Goal: Book appointment/travel/reservation

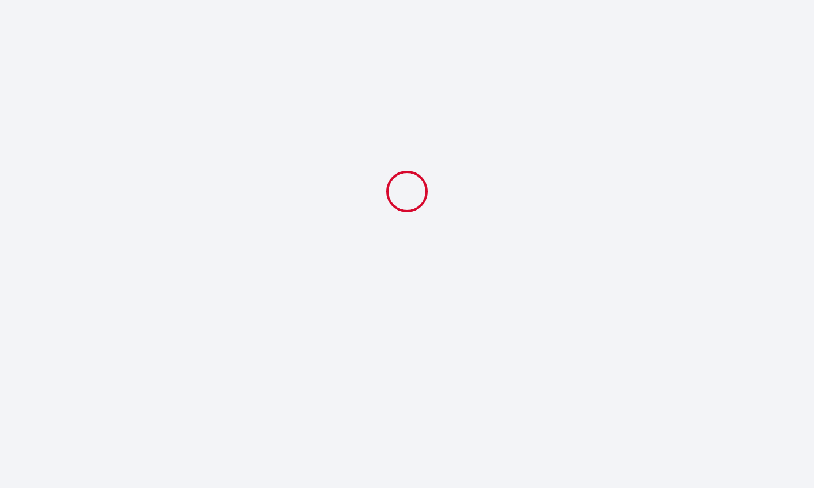
select select
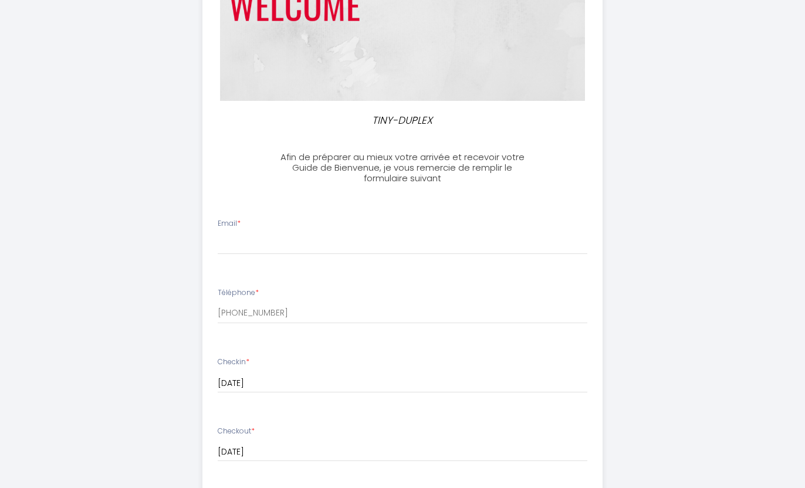
scroll to position [205, 0]
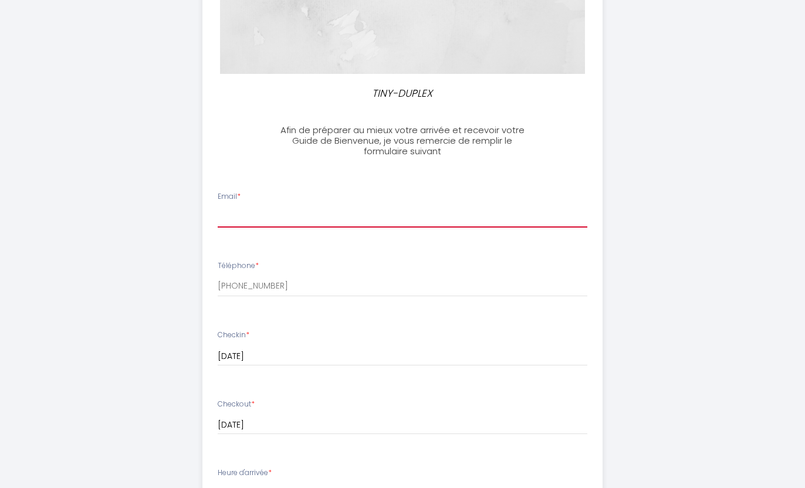
click at [265, 212] on input "Email *" at bounding box center [403, 217] width 370 height 21
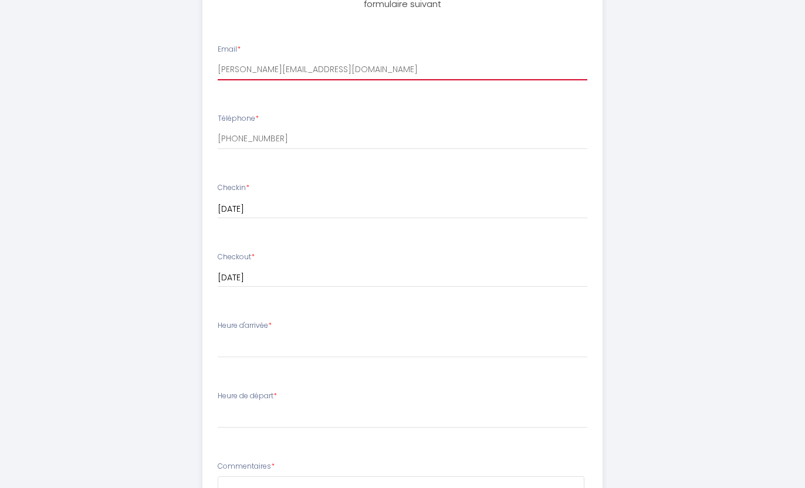
scroll to position [370, 0]
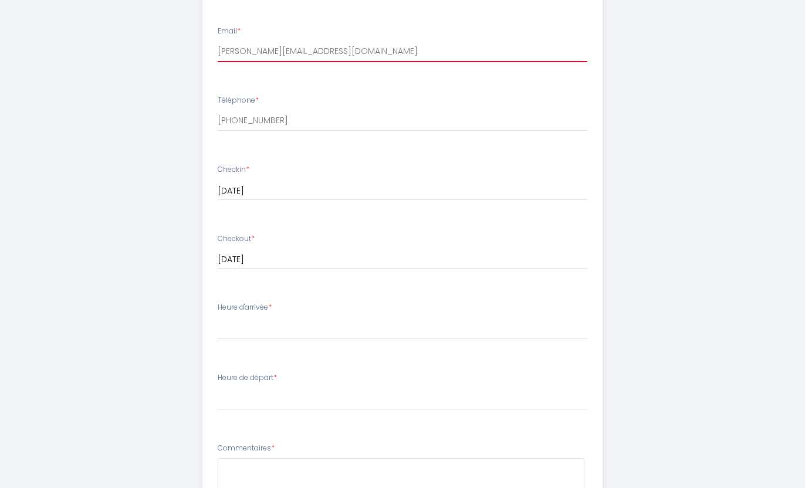
type input "patrick.sary@oranfe.fr"
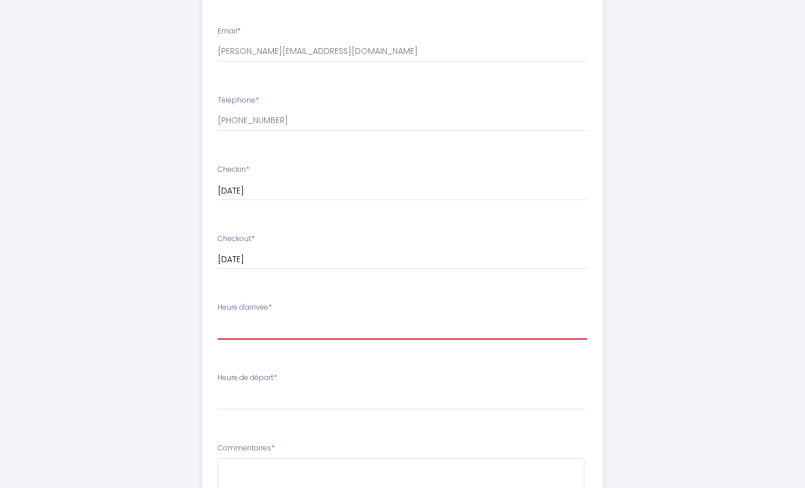
click at [236, 337] on select "17:00 17:30 18:00 18:30 19:00 19:30 20:00 20:30 21:00 21:30 22:00 22:30 23:00" at bounding box center [403, 328] width 370 height 22
click at [272, 313] on label "Heure d'arrivée *" at bounding box center [245, 307] width 54 height 11
click at [269, 327] on select "17:00 17:30 18:00 18:30 19:00 19:30 20:00 20:30 21:00 21:30 22:00 22:30 23:00" at bounding box center [403, 328] width 370 height 22
select select "18:30"
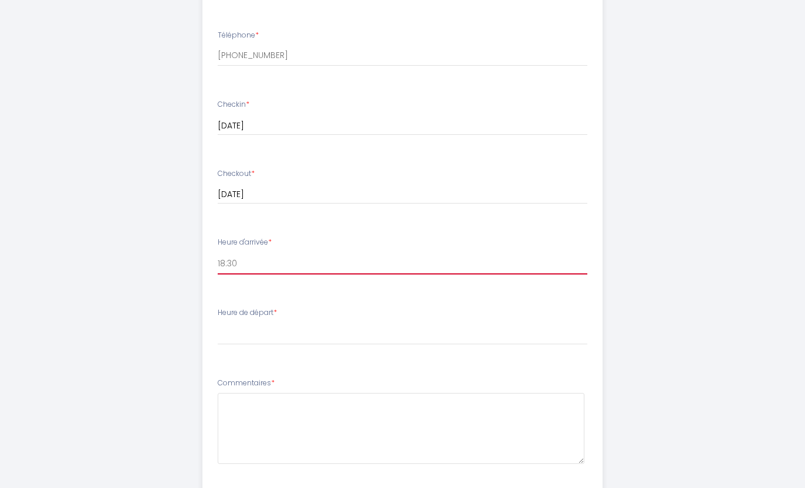
scroll to position [437, 0]
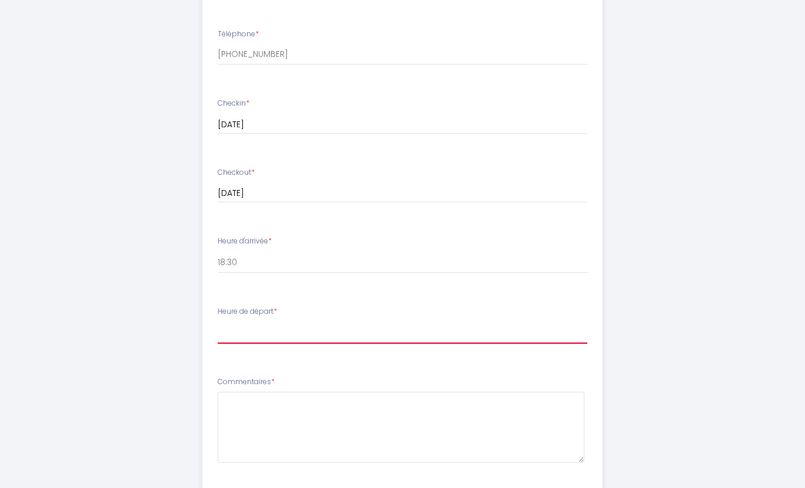
click at [236, 332] on select "00:00 00:30 01:00 01:30 02:00 02:30 03:00 03:30 04:00 04:30 05:00 05:30 06:00 0…" at bounding box center [403, 333] width 370 height 22
select select "08:00"
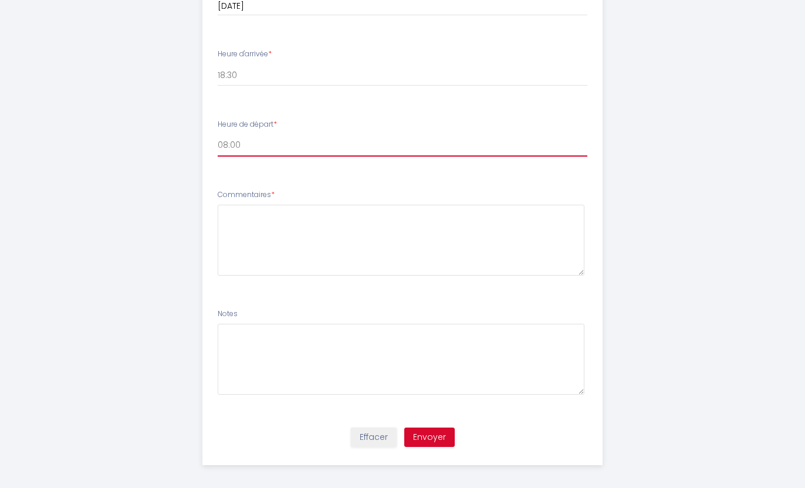
scroll to position [630, 0]
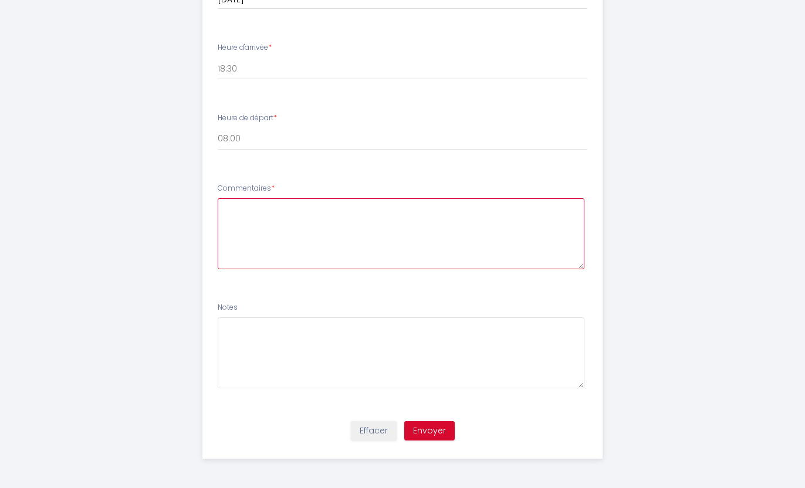
click at [233, 224] on textarea at bounding box center [401, 233] width 367 height 71
click at [289, 208] on textarea "j'arrive en TGV, donc à l'heure sauf retard du train" at bounding box center [401, 233] width 367 height 71
click at [392, 206] on textarea "j'arrive en TGV, gare Lyon Part Dieu, donc à l'heure sauf retard du train" at bounding box center [401, 233] width 367 height 71
type textarea "j'arrive en TGV, gare Lyon Part Dieu, donc je serai à l'heure sauf retard du tr…"
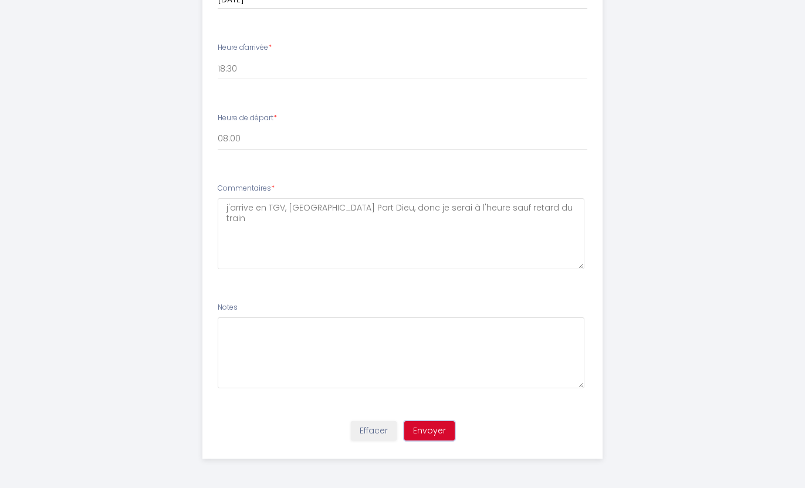
click at [434, 428] on button "Envoyer" at bounding box center [429, 431] width 50 height 20
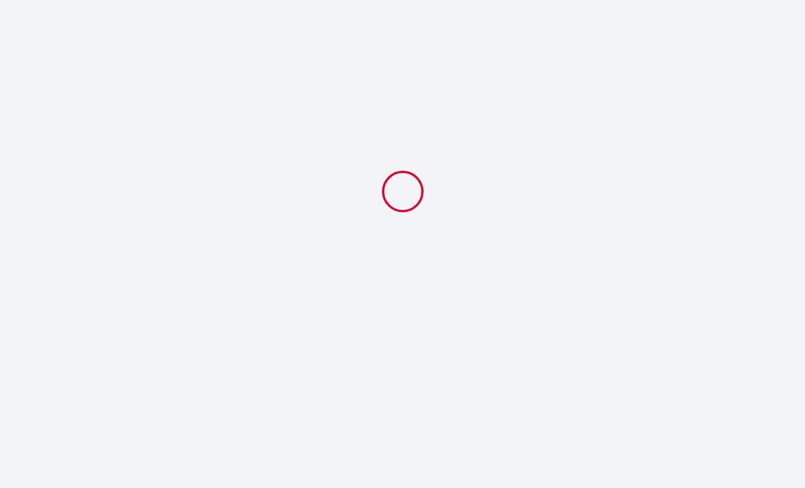
scroll to position [0, 0]
select select "18:30"
select select "08:00"
select select
